Goal: Navigation & Orientation: Find specific page/section

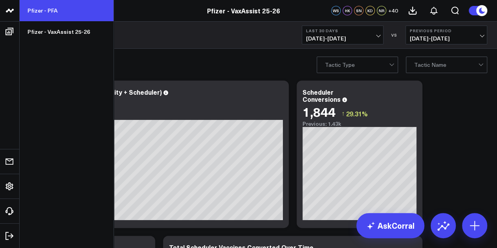
click at [50, 17] on link "Pfizer - PFA" at bounding box center [67, 10] width 94 height 21
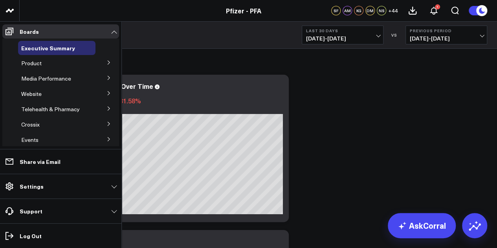
click at [107, 60] on icon at bounding box center [109, 62] width 5 height 5
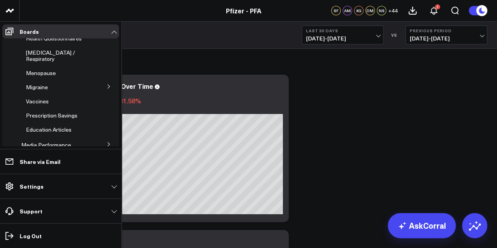
scroll to position [110, 0]
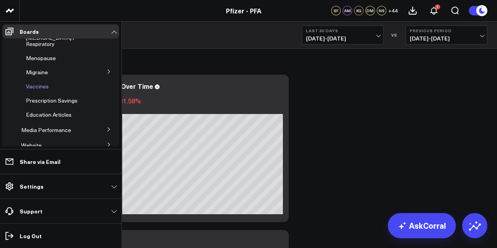
click at [40, 83] on span "Vaccines" at bounding box center [37, 86] width 23 height 7
